Goal: Task Accomplishment & Management: Manage account settings

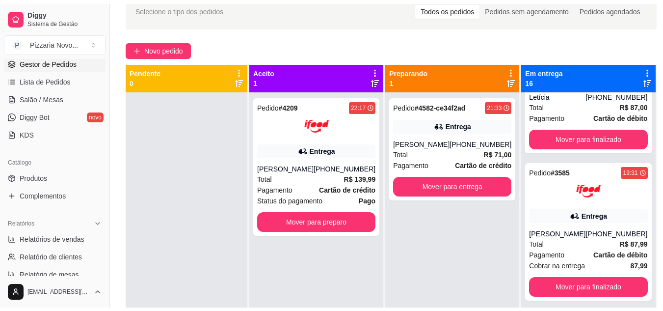
scroll to position [294, 0]
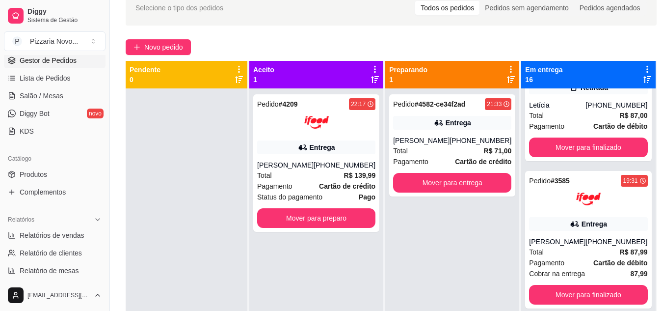
click at [473, 220] on div "Pedido # 4582-ce34f2ad 21:33 Entrega [PERSON_NAME] [PHONE_NUMBER] Total R$ 71,0…" at bounding box center [452, 243] width 134 height 311
click at [373, 219] on div "Mover para preparo" at bounding box center [316, 218] width 118 height 20
click at [333, 220] on button "Mover para preparo" at bounding box center [316, 218] width 118 height 20
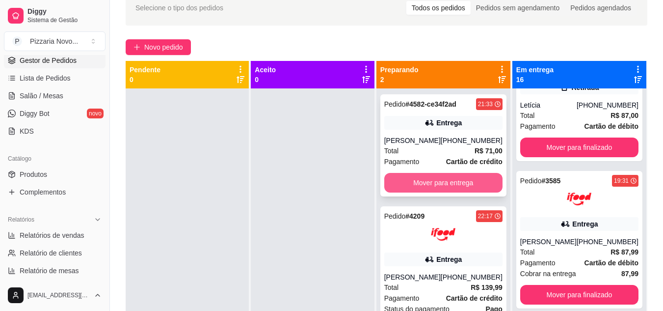
click at [453, 177] on button "Mover para entrega" at bounding box center [443, 183] width 118 height 20
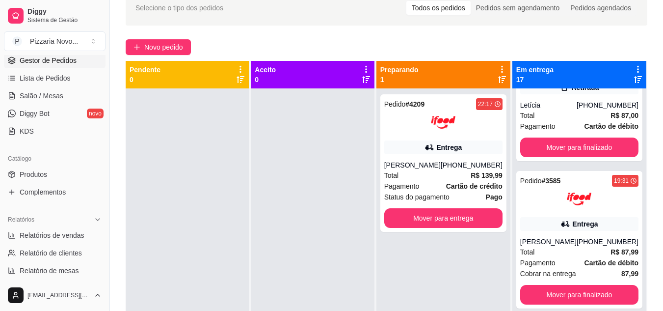
click at [329, 217] on div at bounding box center [312, 243] width 123 height 311
click at [328, 218] on div at bounding box center [312, 243] width 123 height 311
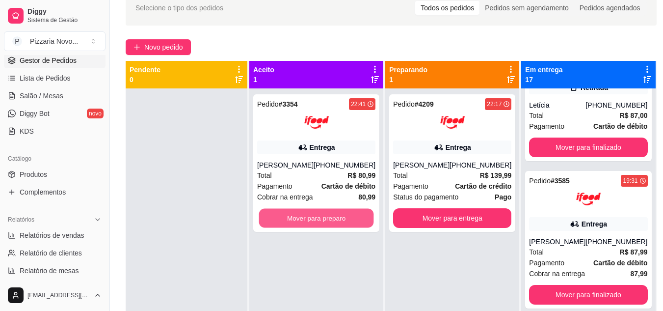
click at [329, 216] on button "Mover para preparo" at bounding box center [316, 218] width 115 height 19
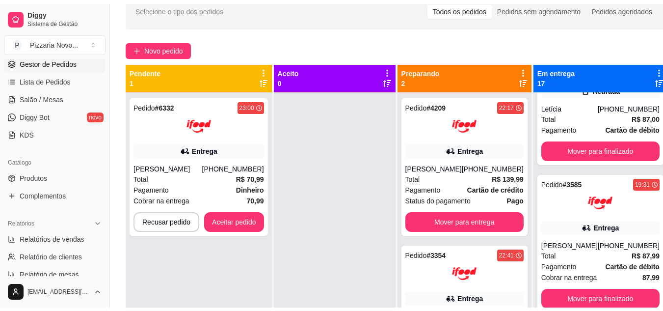
scroll to position [306, 0]
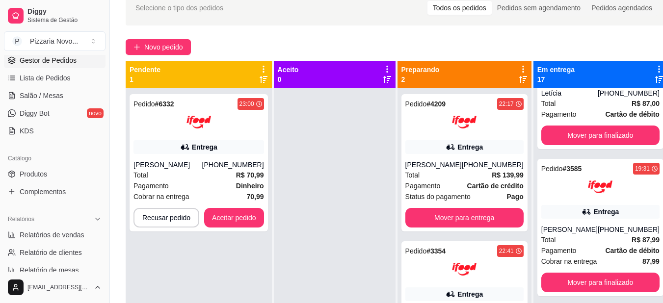
click at [329, 216] on div at bounding box center [335, 239] width 122 height 303
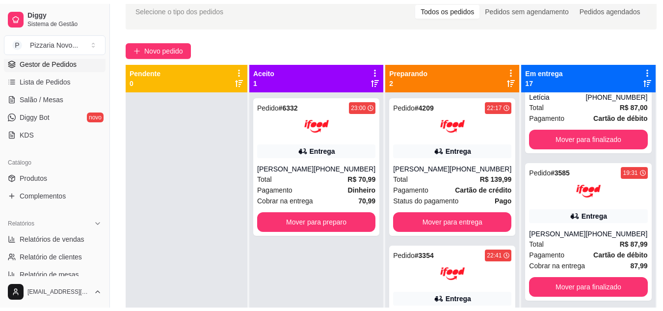
scroll to position [294, 0]
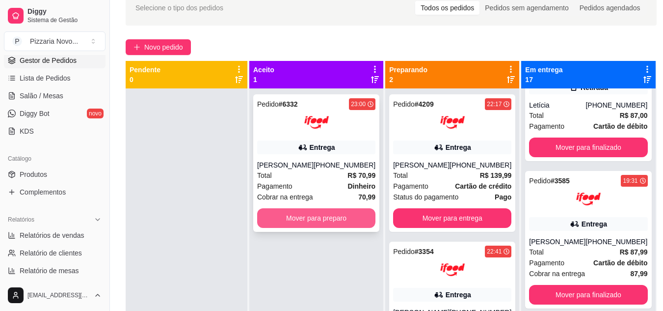
click at [287, 220] on button "Mover para preparo" at bounding box center [316, 218] width 118 height 20
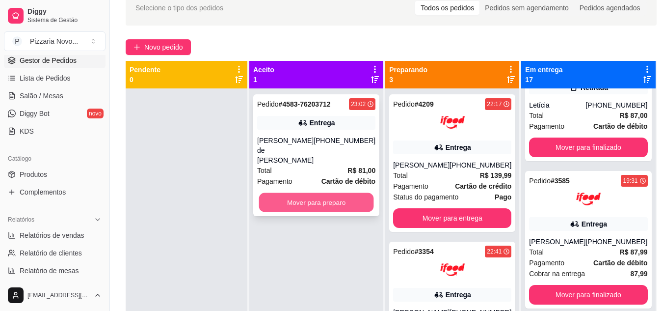
click at [357, 193] on button "Mover para preparo" at bounding box center [316, 202] width 115 height 19
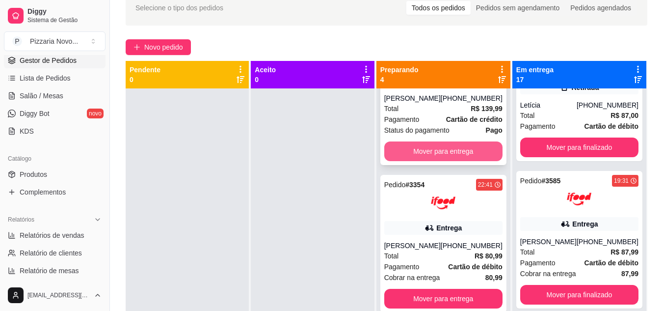
scroll to position [98, 0]
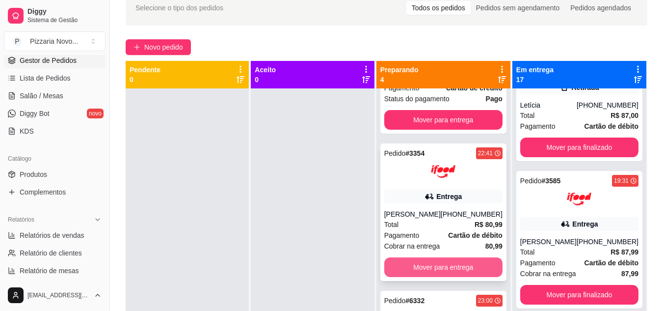
click at [434, 261] on button "Mover para entrega" at bounding box center [443, 267] width 118 height 20
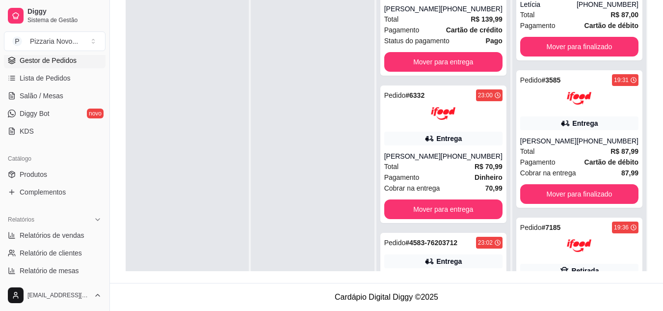
scroll to position [0, 0]
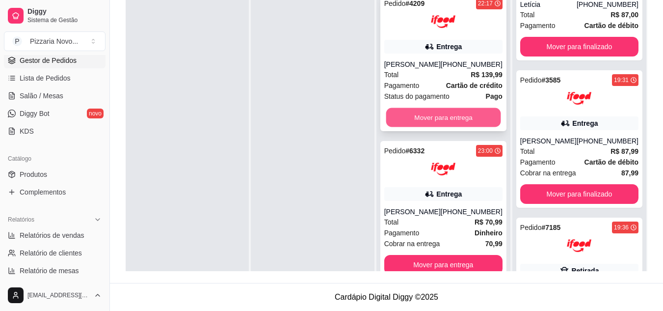
click at [465, 119] on button "Mover para entrega" at bounding box center [443, 117] width 115 height 19
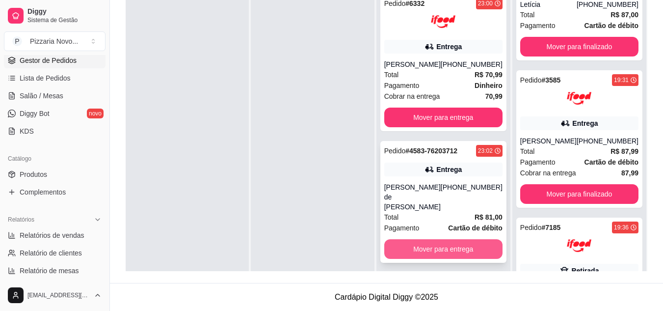
click at [417, 239] on button "Mover para entrega" at bounding box center [443, 249] width 118 height 20
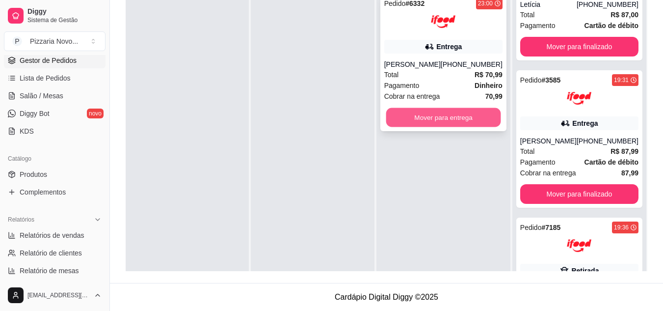
click at [426, 115] on button "Mover para entrega" at bounding box center [443, 117] width 115 height 19
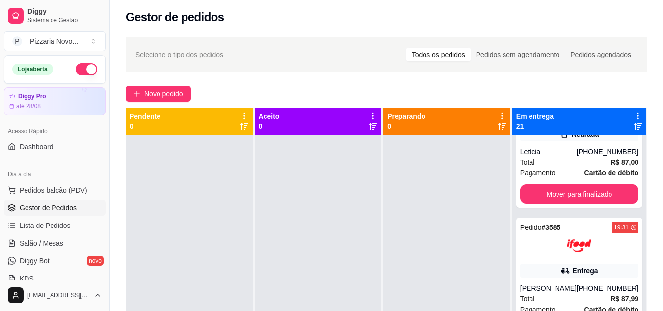
click at [77, 66] on button "button" at bounding box center [87, 69] width 22 height 12
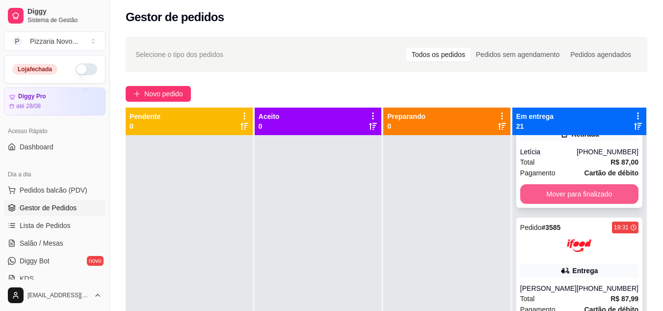
click at [571, 198] on button "Mover para finalizado" at bounding box center [579, 194] width 118 height 20
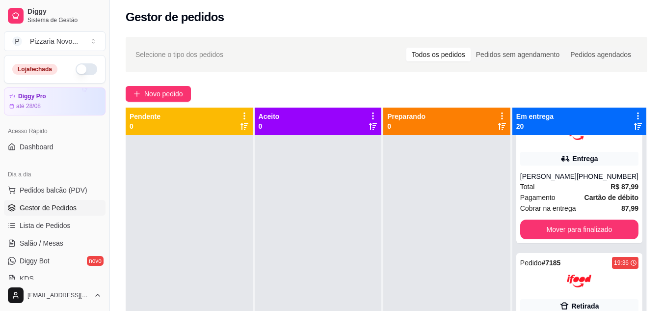
scroll to position [183, 0]
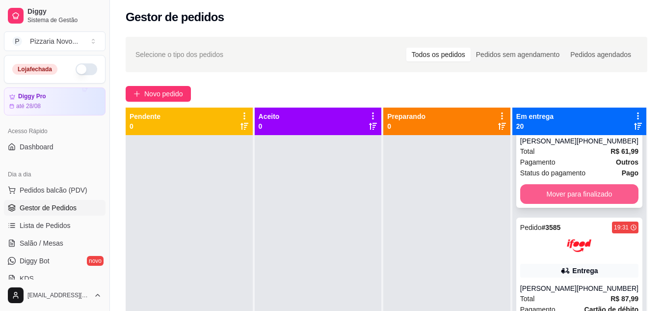
click at [569, 195] on button "Mover para finalizado" at bounding box center [579, 194] width 118 height 20
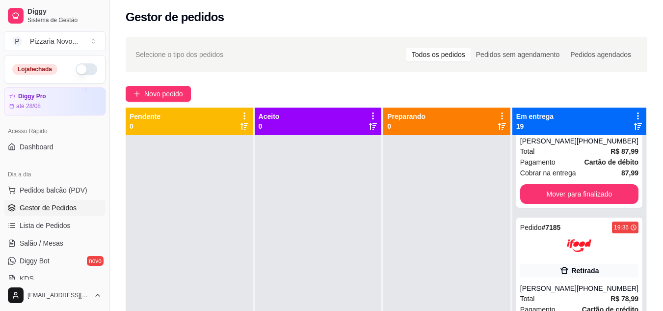
scroll to position [35, 0]
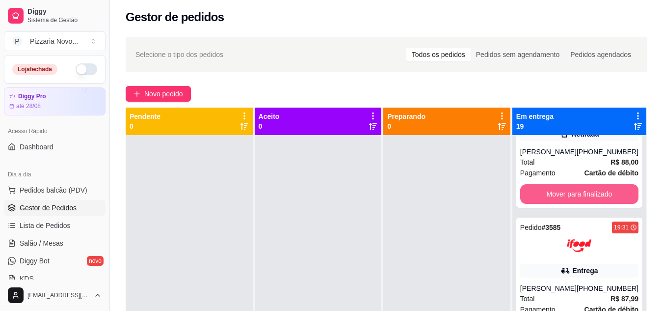
click at [569, 195] on button "Mover para finalizado" at bounding box center [579, 194] width 118 height 20
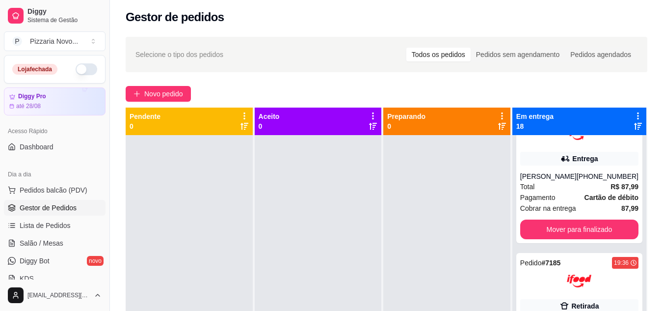
scroll to position [0, 0]
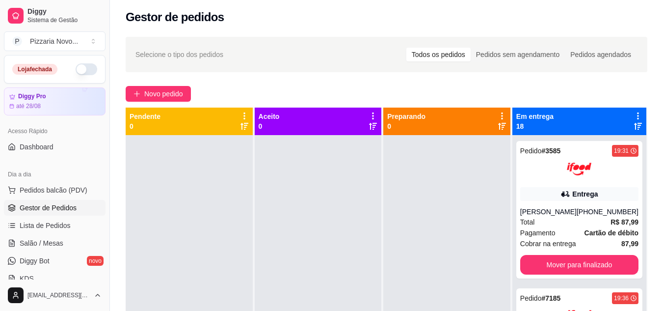
click at [572, 195] on div "Entrega" at bounding box center [585, 194] width 26 height 10
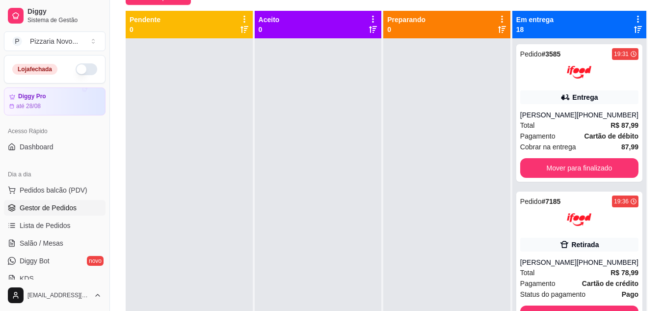
scroll to position [101, 0]
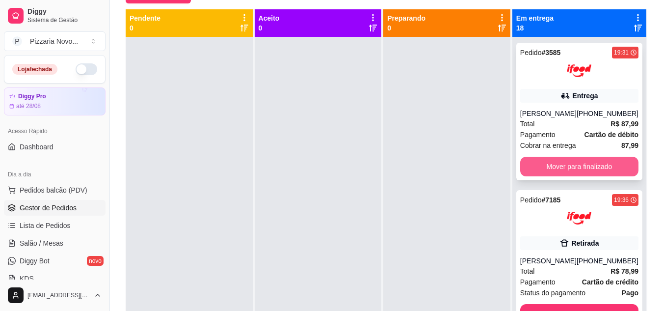
click at [596, 168] on button "Mover para finalizado" at bounding box center [579, 167] width 118 height 20
click at [590, 176] on button "Mover para finalizado" at bounding box center [579, 166] width 115 height 19
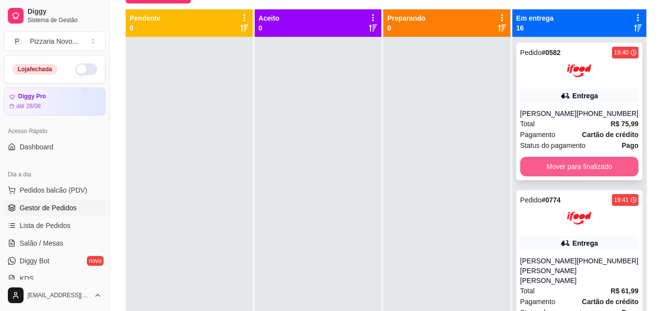
click at [589, 164] on button "Mover para finalizado" at bounding box center [579, 167] width 118 height 20
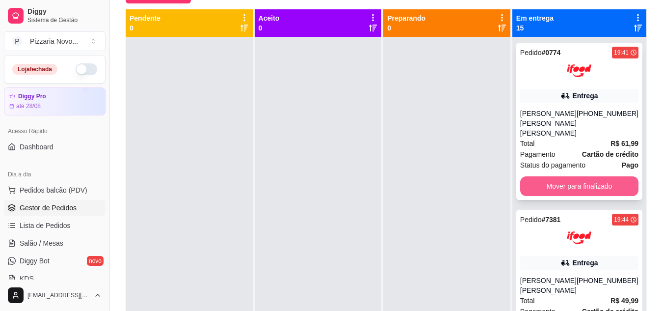
click at [585, 177] on button "Mover para finalizado" at bounding box center [579, 186] width 118 height 20
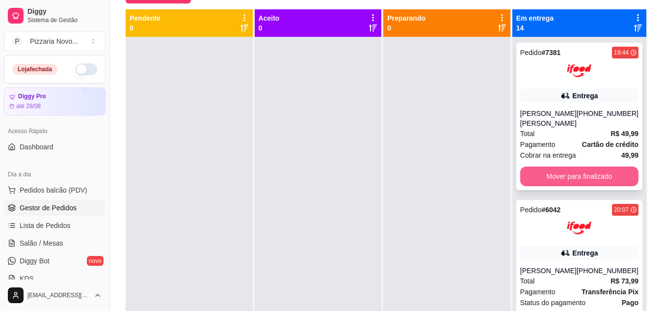
click at [583, 177] on button "Mover para finalizado" at bounding box center [579, 176] width 118 height 20
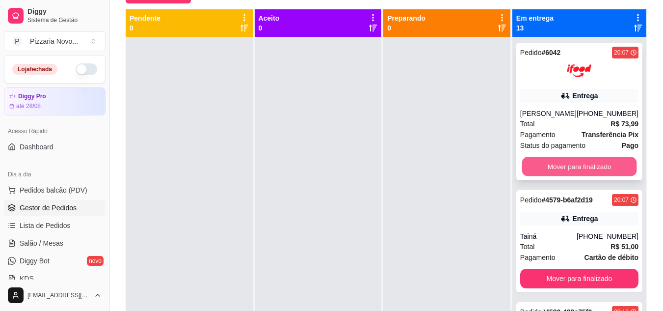
click at [587, 166] on button "Mover para finalizado" at bounding box center [579, 166] width 115 height 19
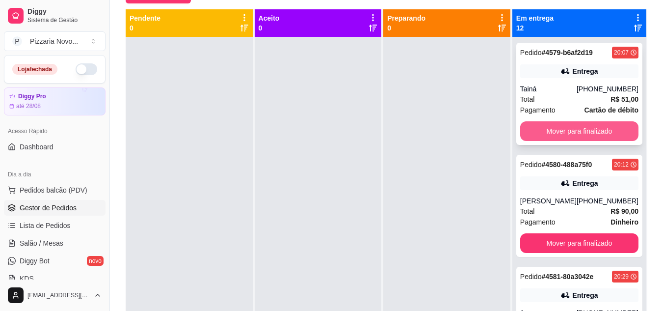
click at [591, 131] on button "Mover para finalizado" at bounding box center [579, 131] width 118 height 20
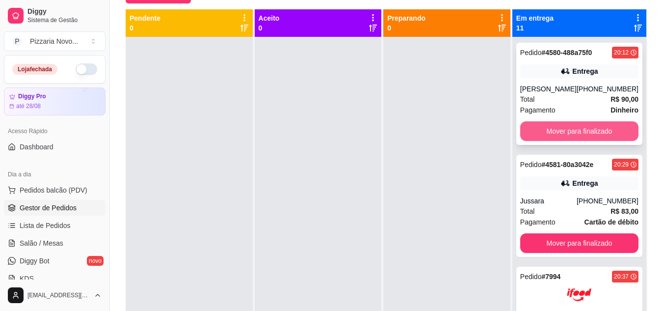
click at [587, 141] on button "Mover para finalizado" at bounding box center [579, 131] width 118 height 20
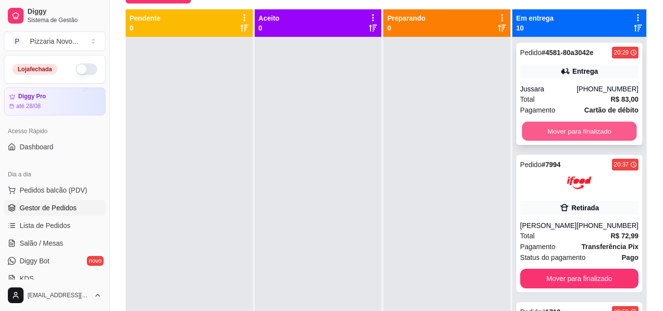
click at [585, 130] on button "Mover para finalizado" at bounding box center [579, 131] width 115 height 19
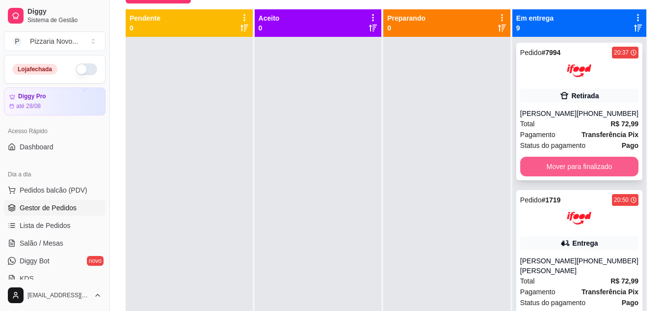
click at [573, 164] on button "Mover para finalizado" at bounding box center [579, 167] width 118 height 20
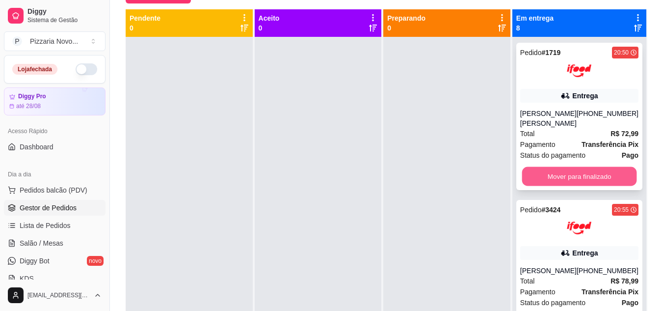
click at [571, 176] on button "Mover para finalizado" at bounding box center [579, 176] width 115 height 19
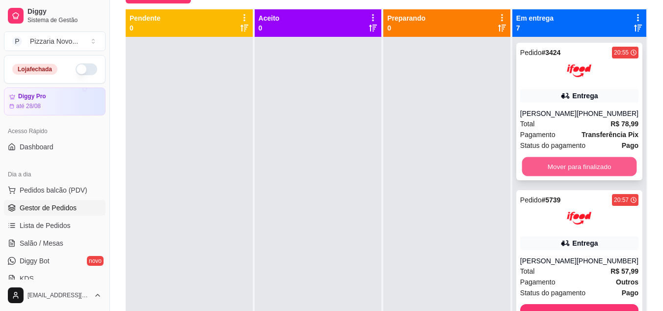
click at [569, 163] on button "Mover para finalizado" at bounding box center [579, 166] width 115 height 19
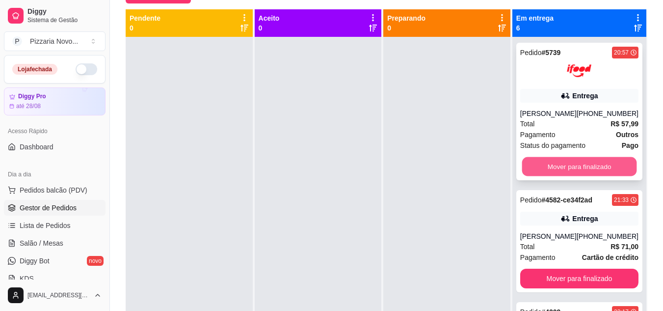
click at [569, 176] on button "Mover para finalizado" at bounding box center [579, 166] width 115 height 19
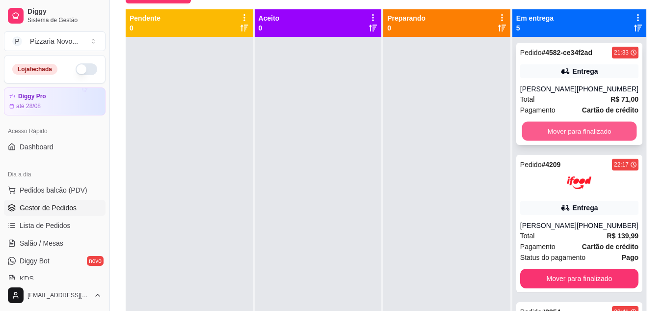
click at [567, 135] on button "Mover para finalizado" at bounding box center [579, 131] width 115 height 19
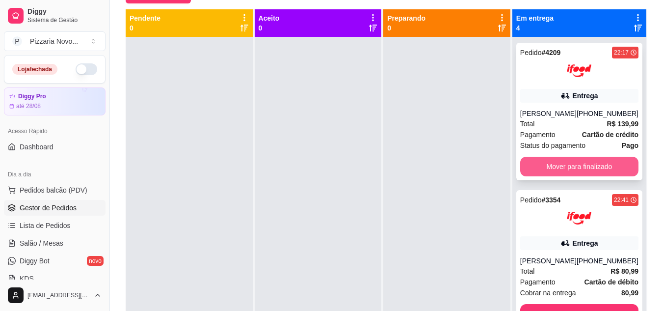
click at [569, 166] on button "Mover para finalizado" at bounding box center [579, 167] width 118 height 20
click at [569, 160] on button "Mover para finalizado" at bounding box center [579, 167] width 118 height 20
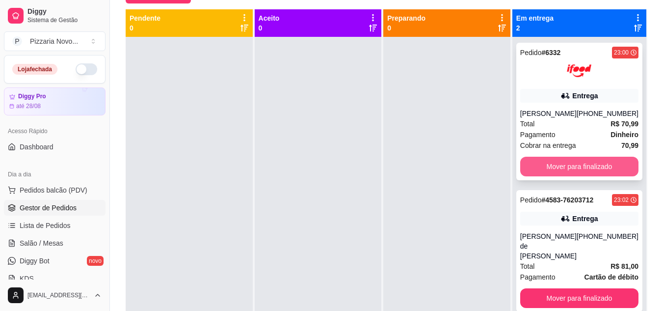
click at [569, 167] on button "Mover para finalizado" at bounding box center [579, 167] width 118 height 20
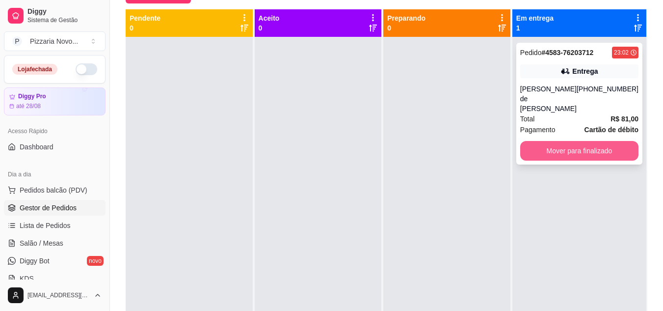
click at [573, 141] on button "Mover para finalizado" at bounding box center [579, 151] width 118 height 20
